Goal: Task Accomplishment & Management: Manage account settings

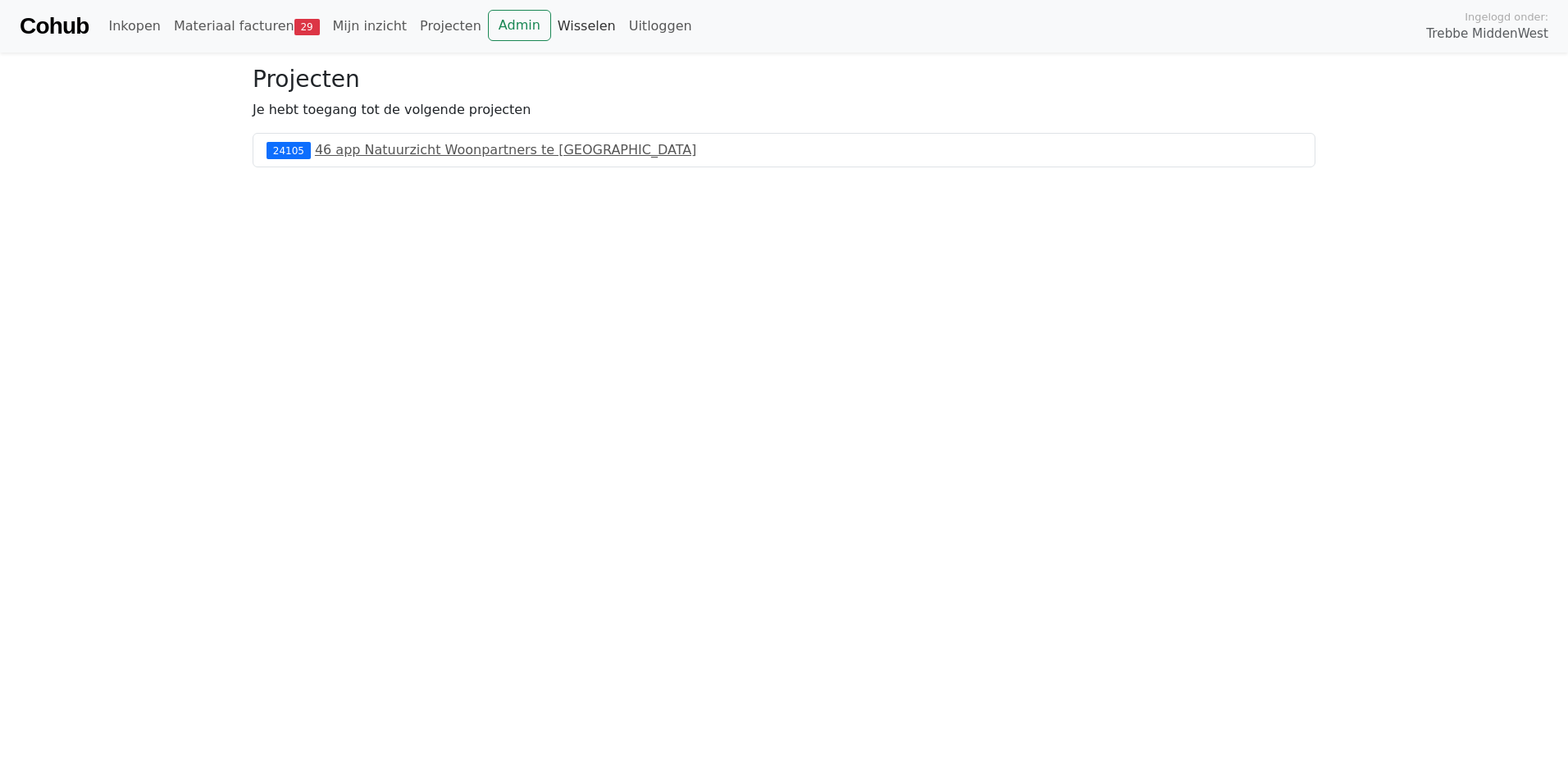
click at [555, 25] on link "Wisselen" at bounding box center [586, 25] width 71 height 32
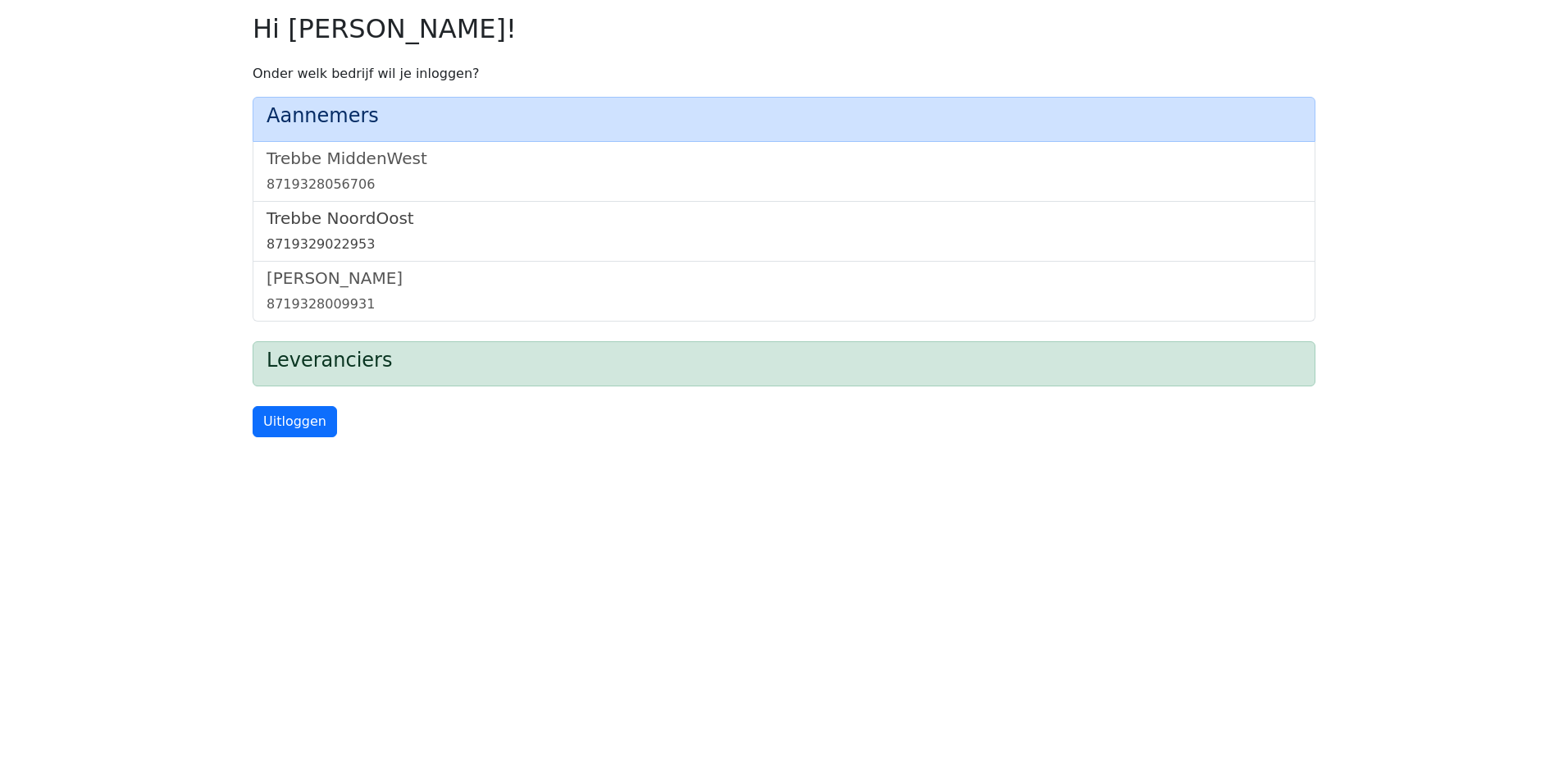
click at [358, 219] on h5 "Trebbe NoordOost" at bounding box center [784, 218] width 1035 height 19
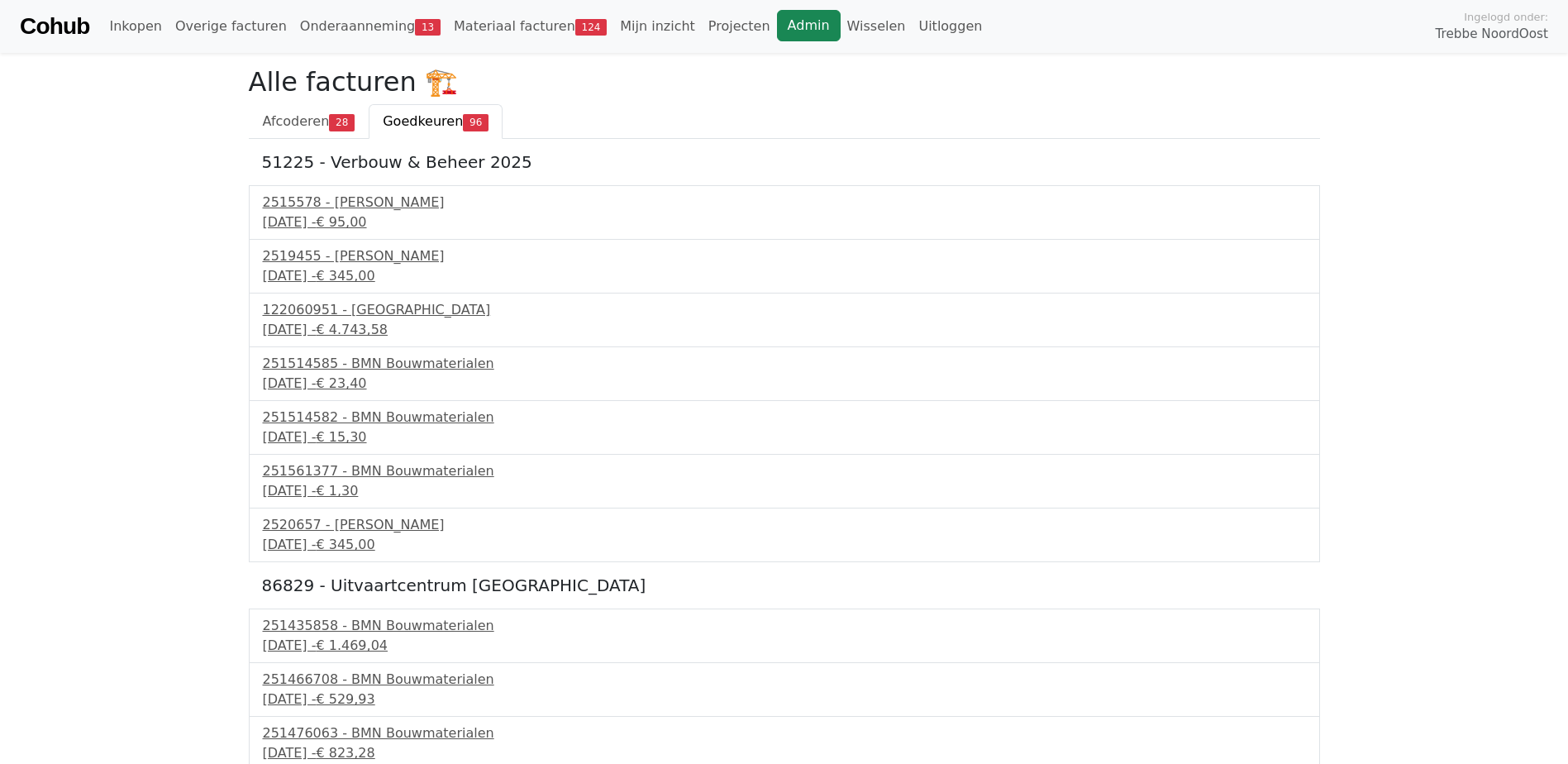
click at [777, 23] on link "Admin" at bounding box center [809, 26] width 64 height 32
click at [526, 28] on link "Materiaal facturen 124" at bounding box center [531, 26] width 166 height 33
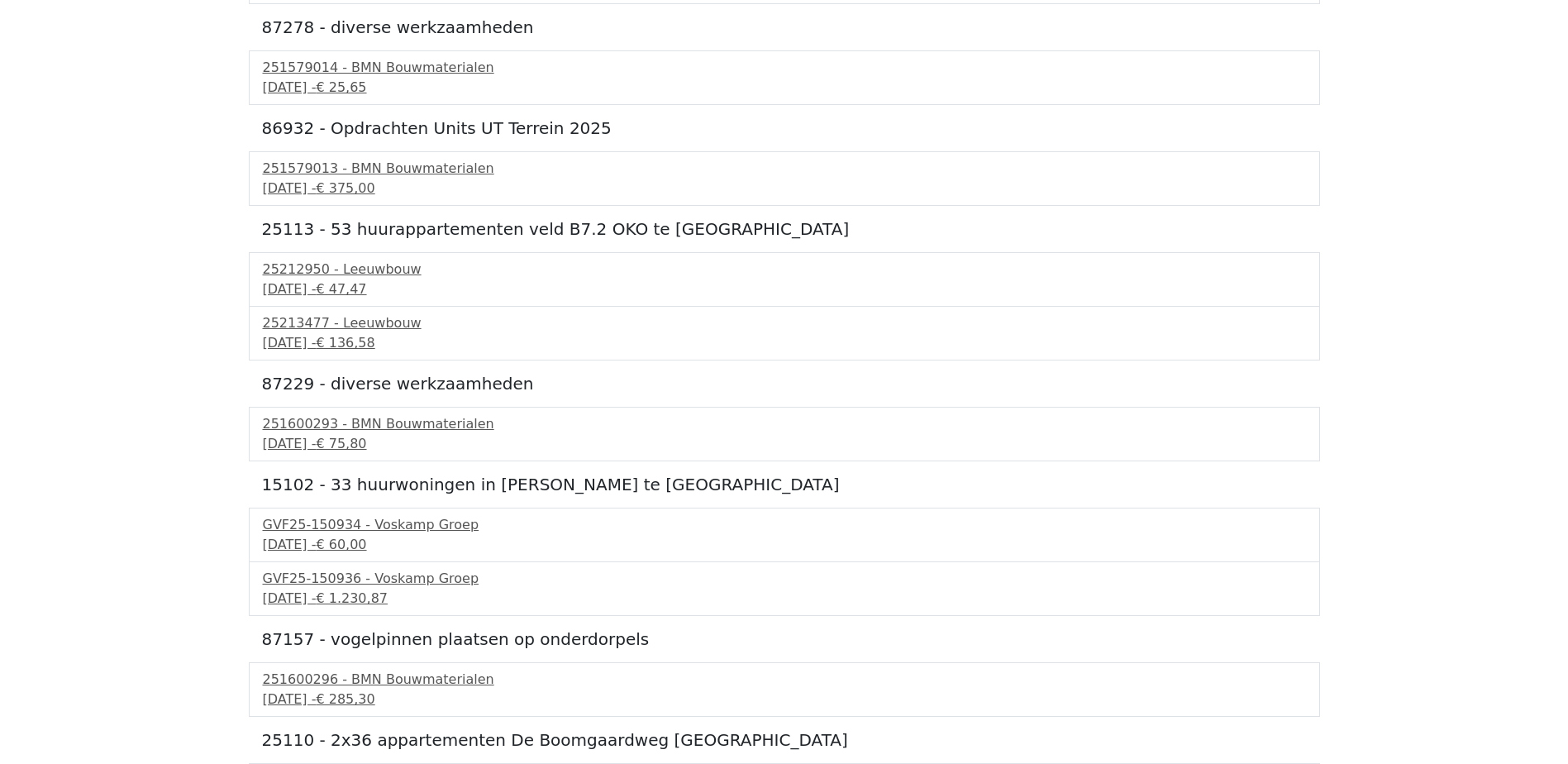
scroll to position [1487, 0]
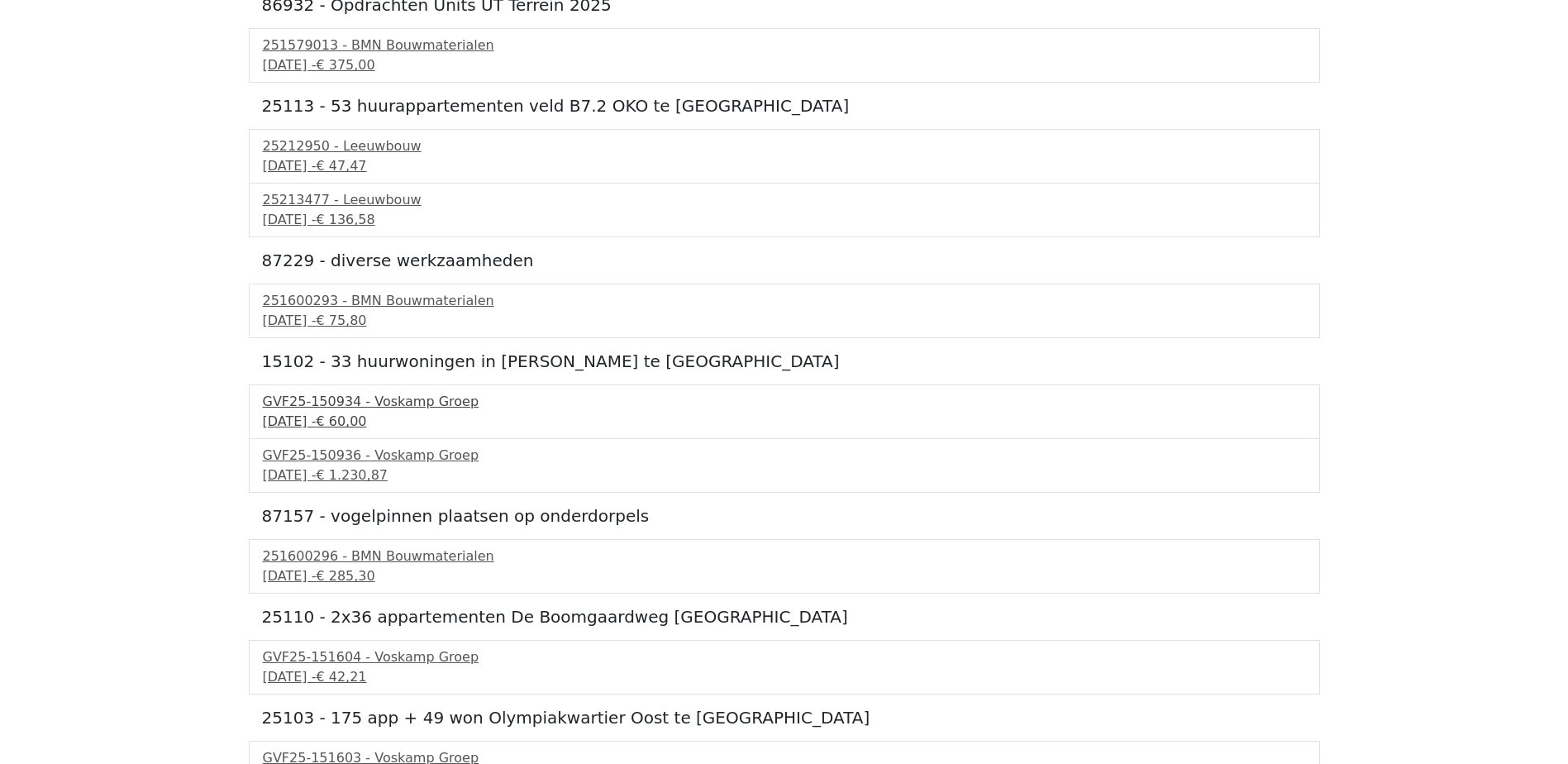
click at [366, 423] on span "€ 60,00" at bounding box center [340, 421] width 50 height 16
click at [387, 472] on span "€ 1.230,87" at bounding box center [351, 475] width 72 height 16
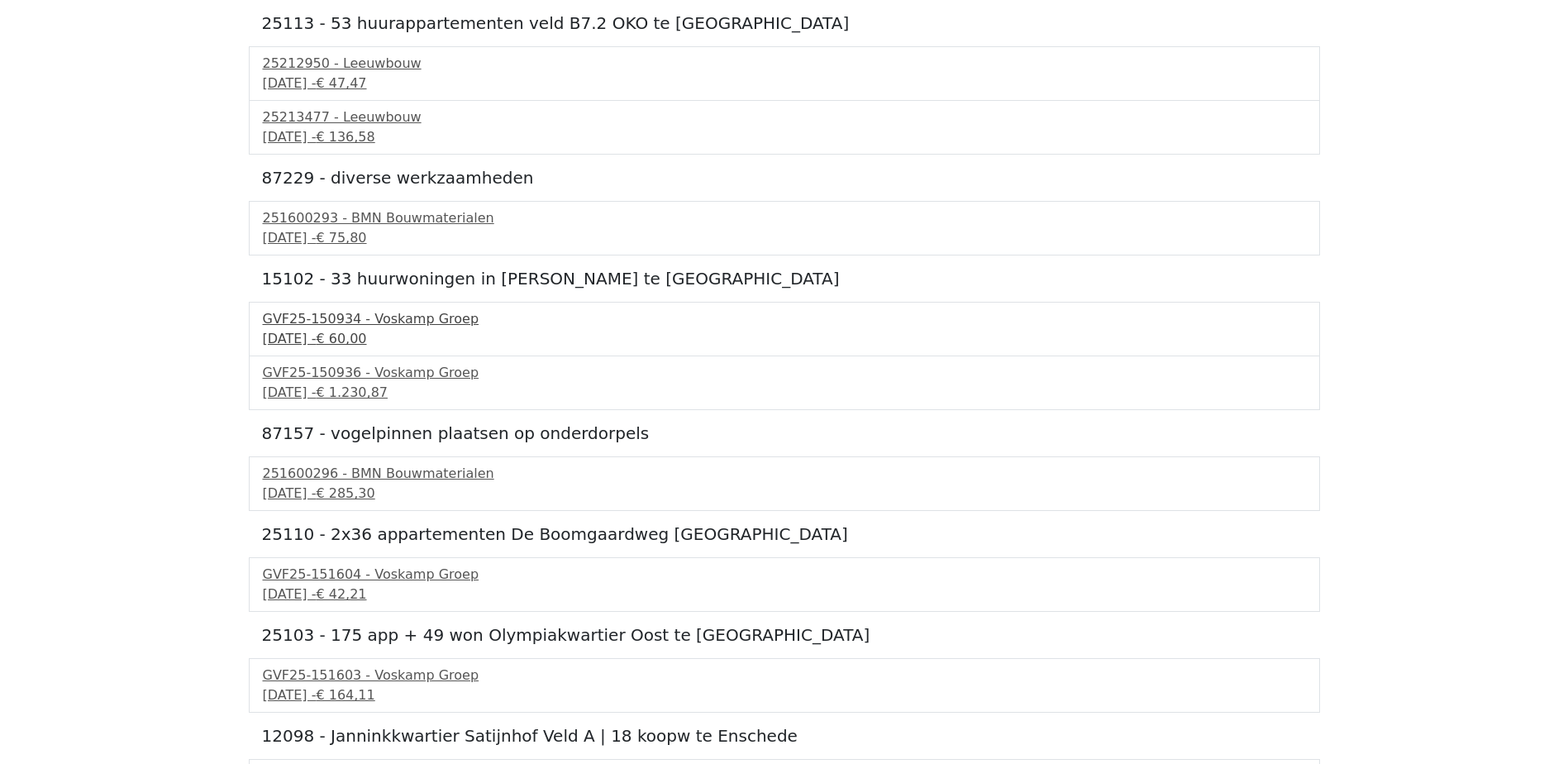
click at [394, 324] on div "GVF25-150934 - Voskamp Groep" at bounding box center [784, 319] width 1044 height 19
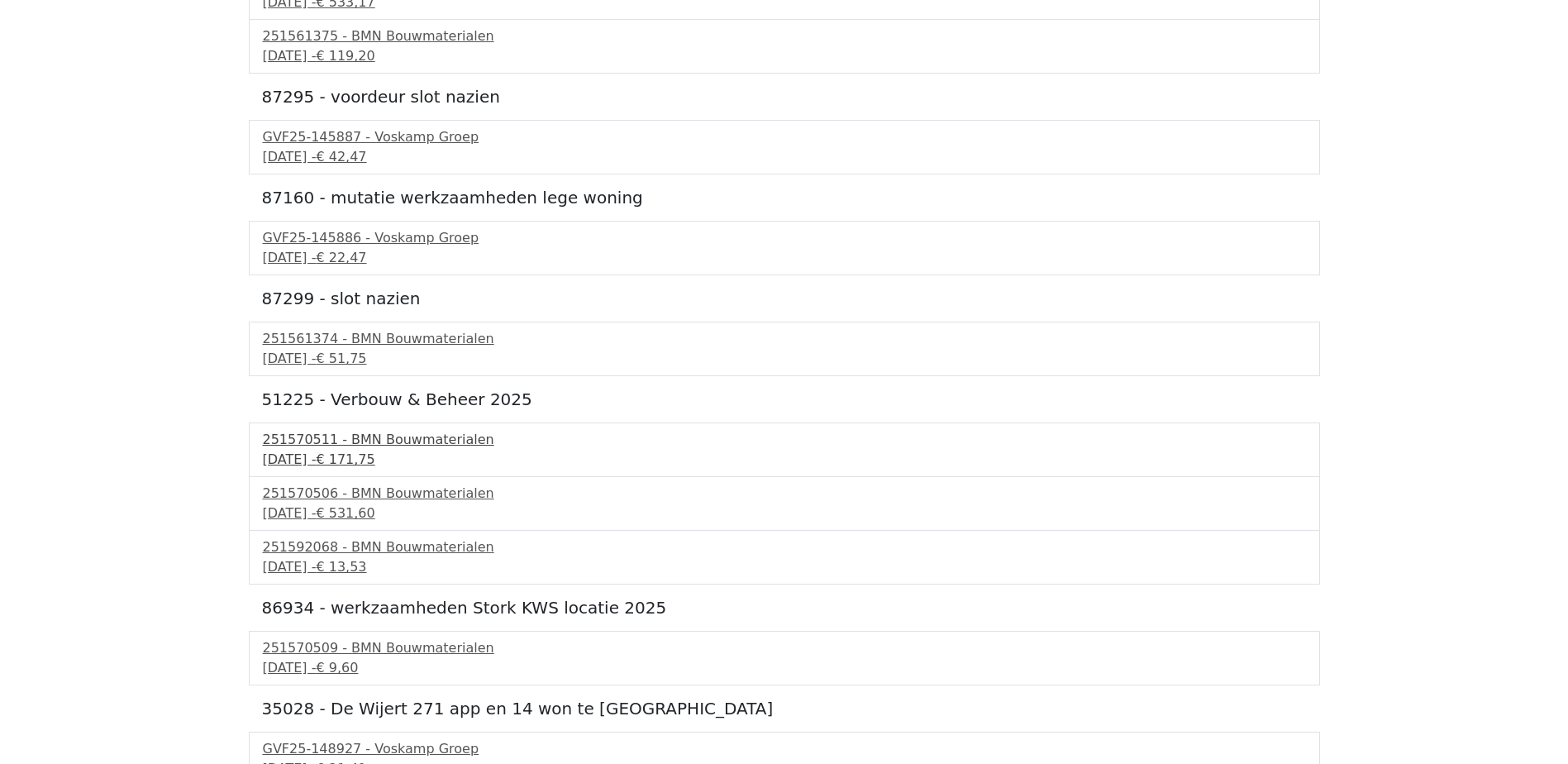
scroll to position [0, 0]
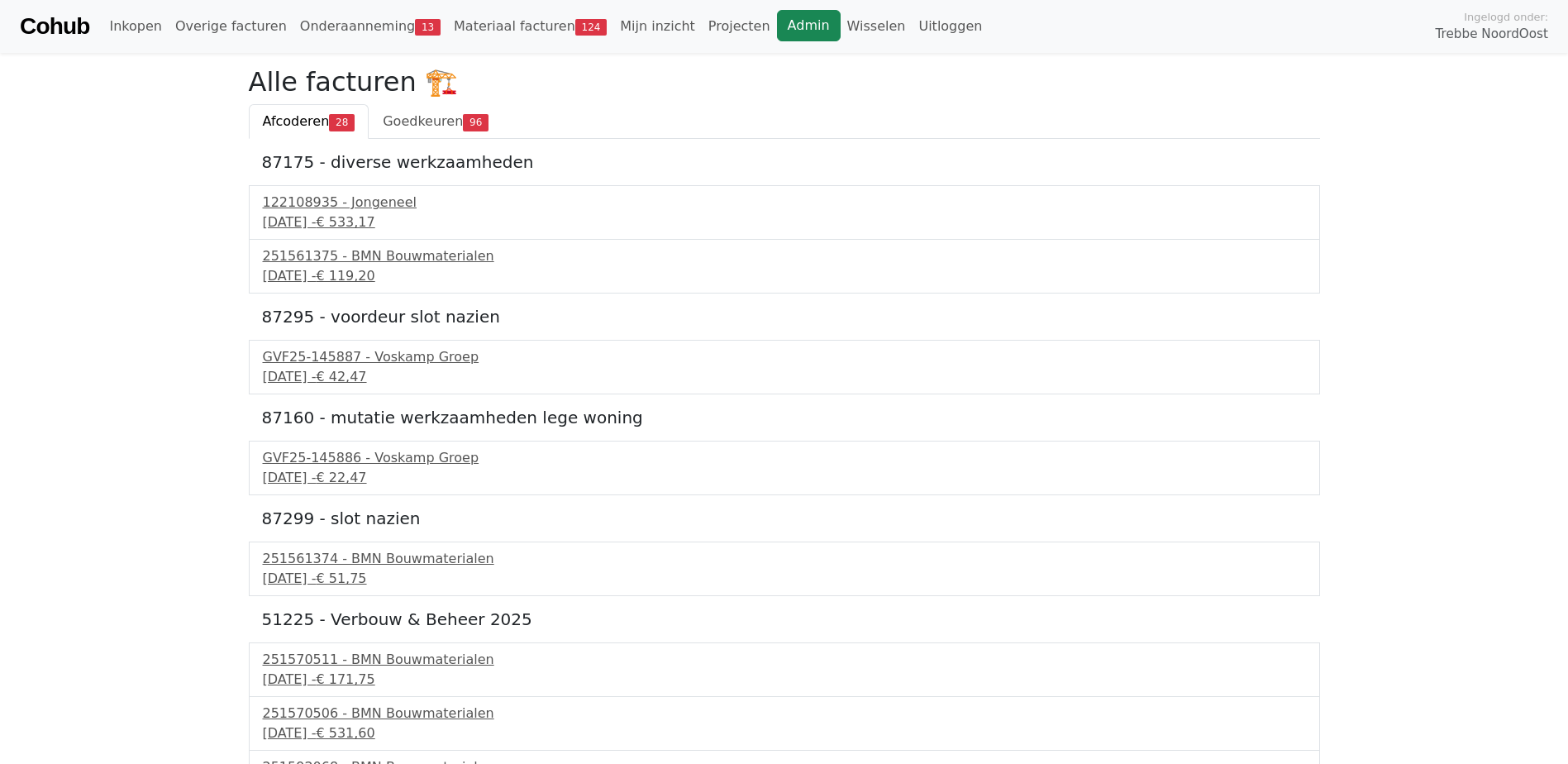
click at [777, 27] on link "Admin" at bounding box center [809, 26] width 64 height 32
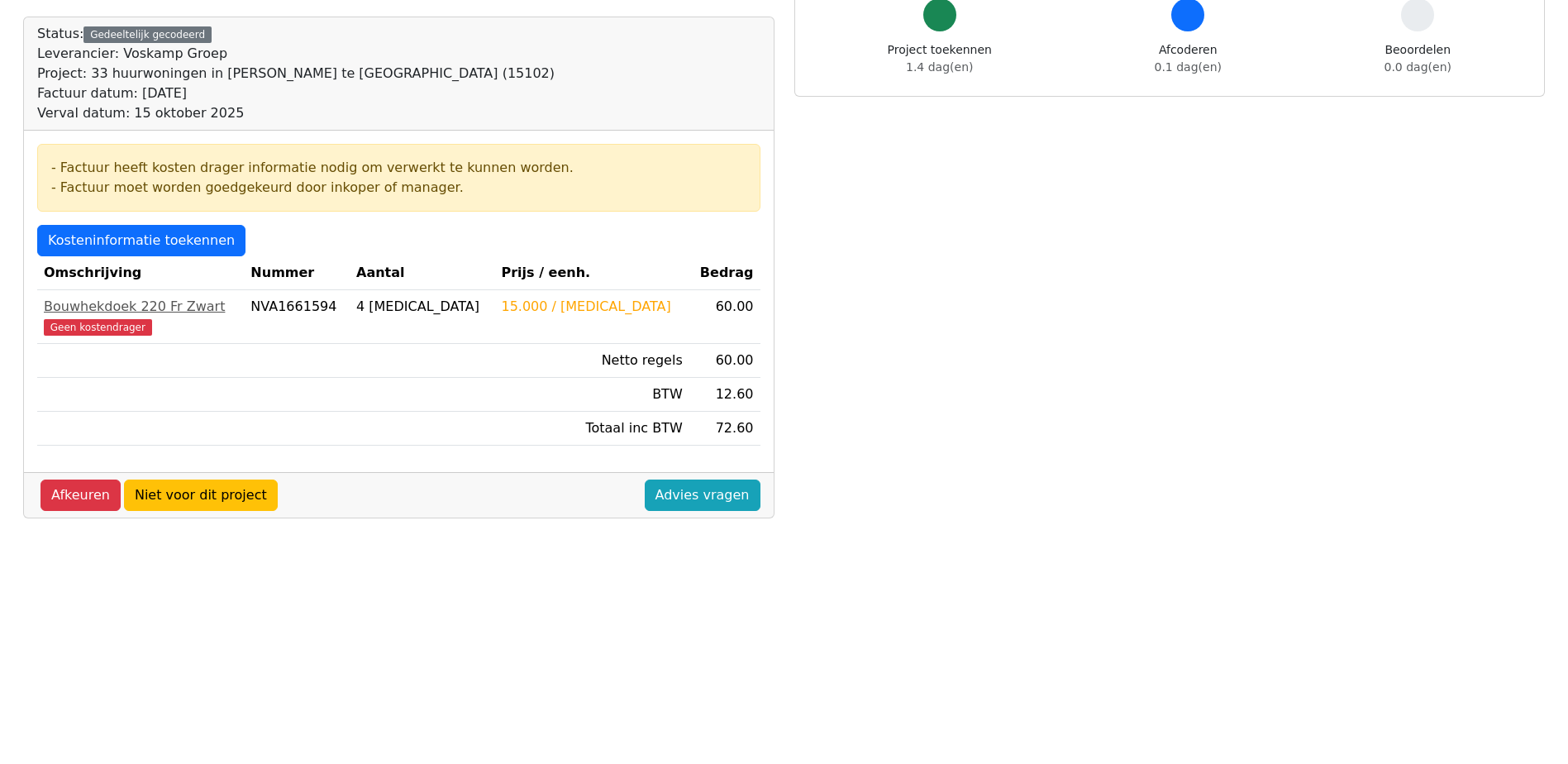
scroll to position [165, 0]
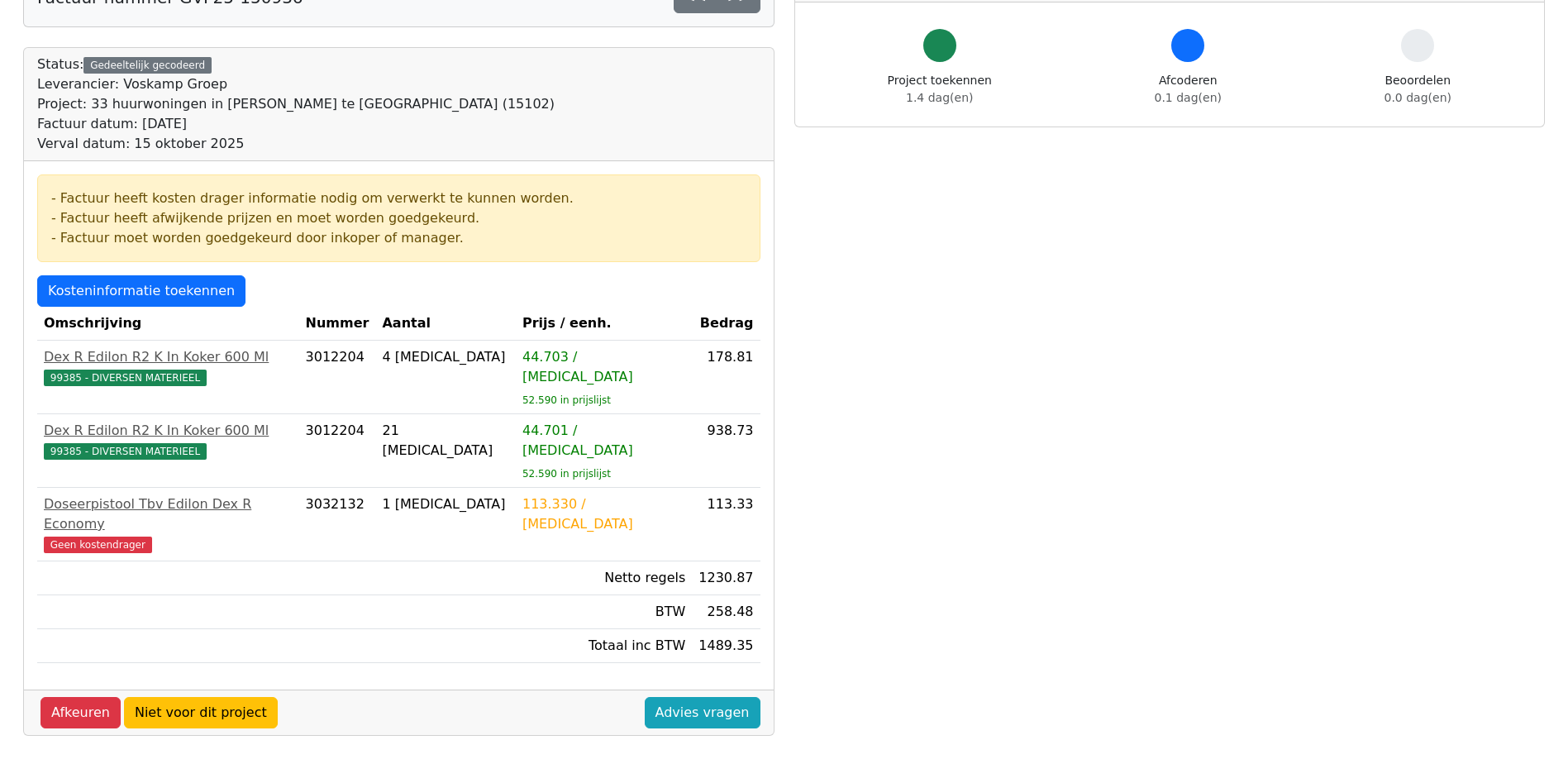
scroll to position [165, 0]
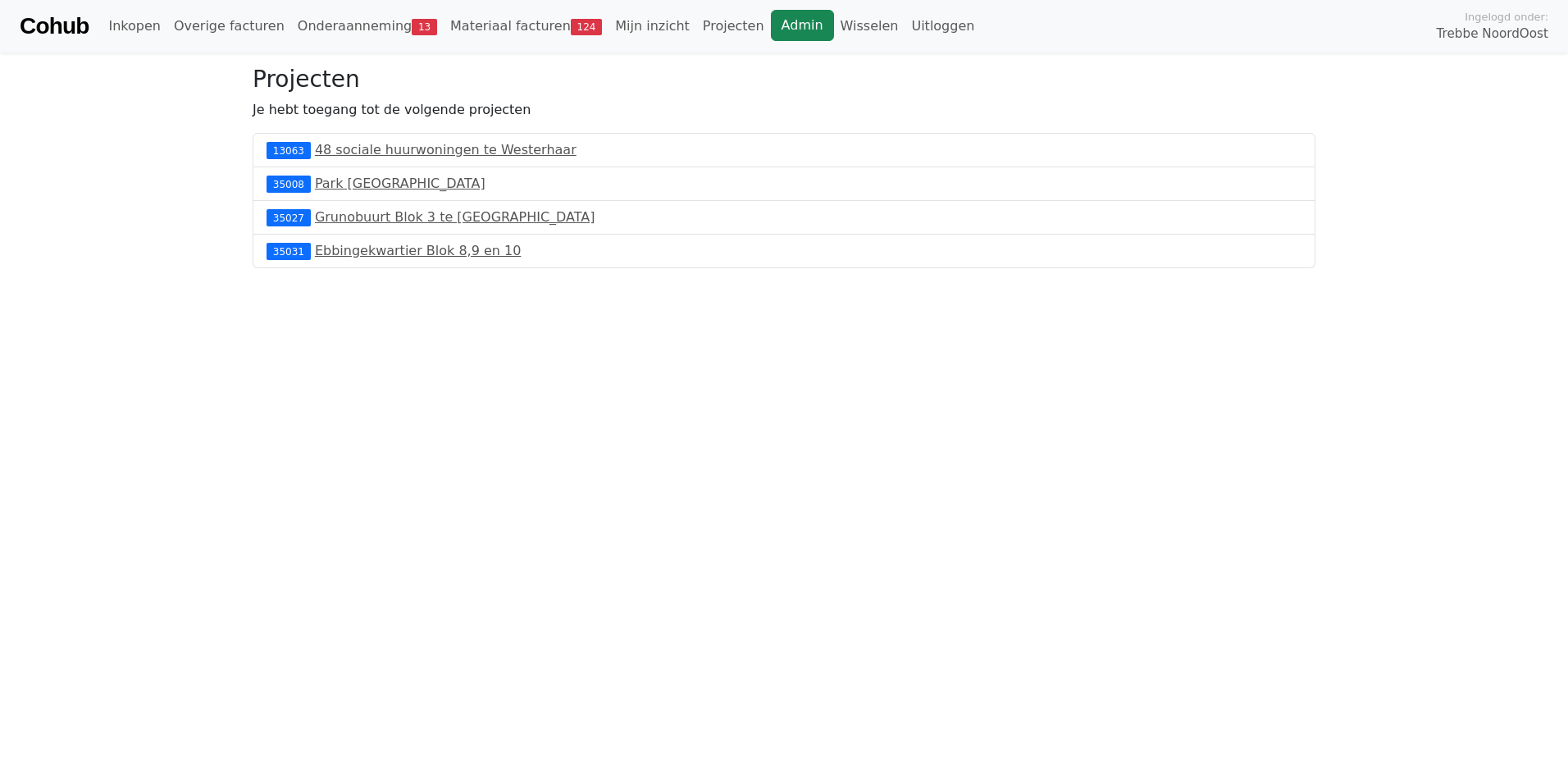
click at [771, 25] on link "Admin" at bounding box center [803, 25] width 63 height 32
click at [517, 26] on link "Materiaal facturen 124" at bounding box center [526, 25] width 165 height 32
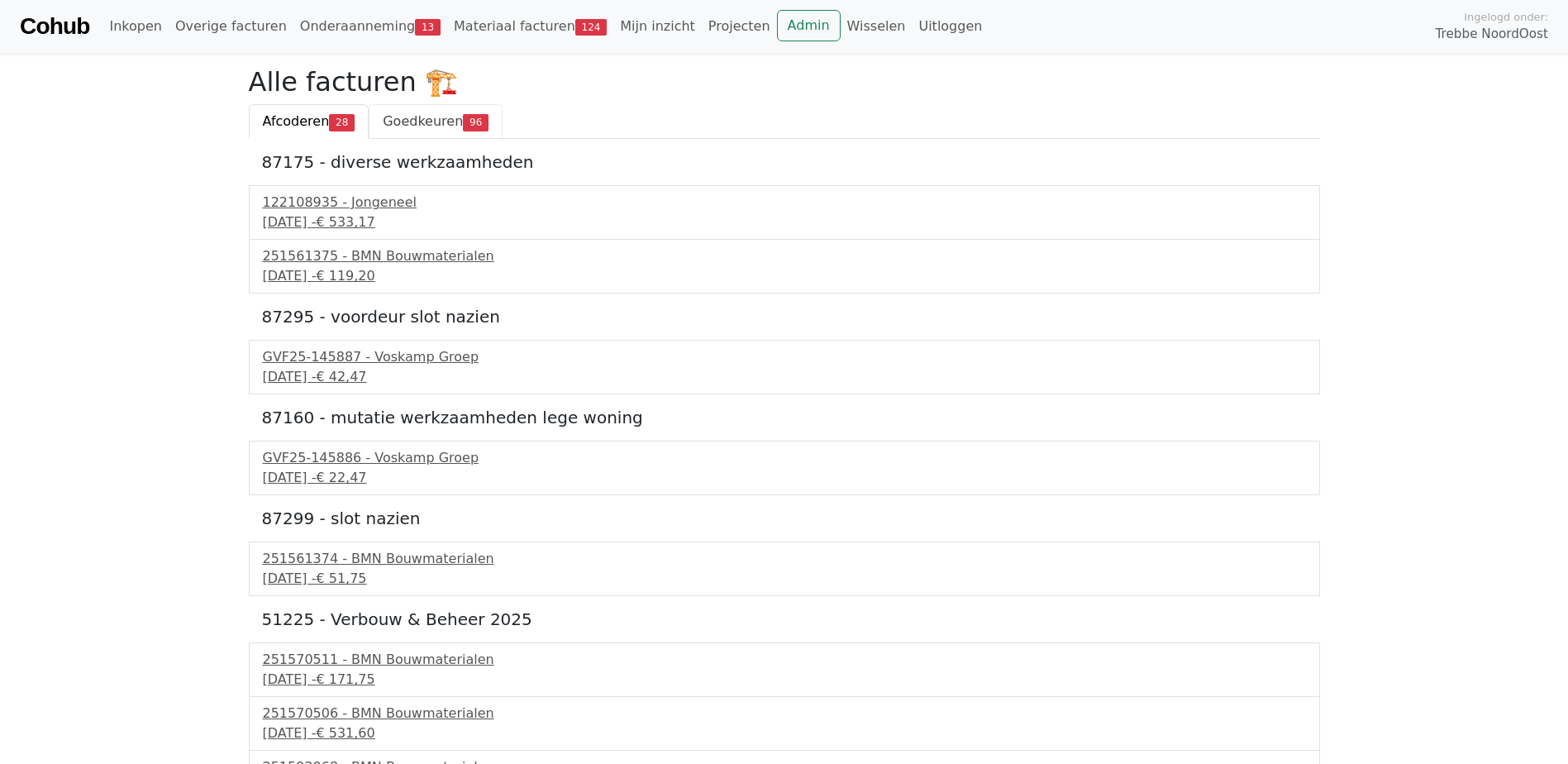
click at [440, 127] on span "Goedkeuren" at bounding box center [423, 121] width 80 height 16
